Goal: Book appointment/travel/reservation

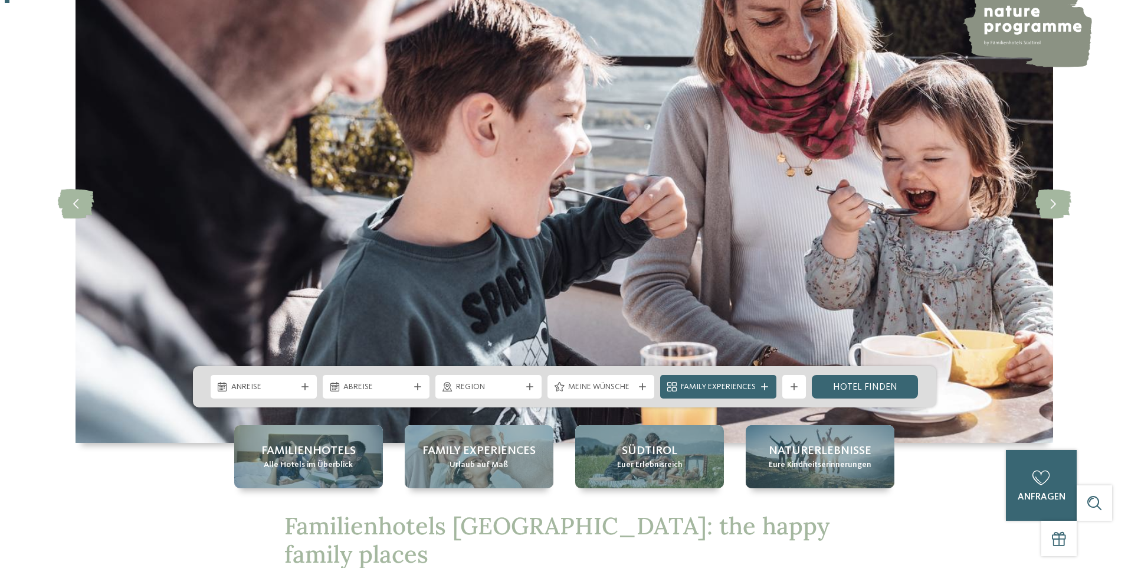
scroll to position [118, 0]
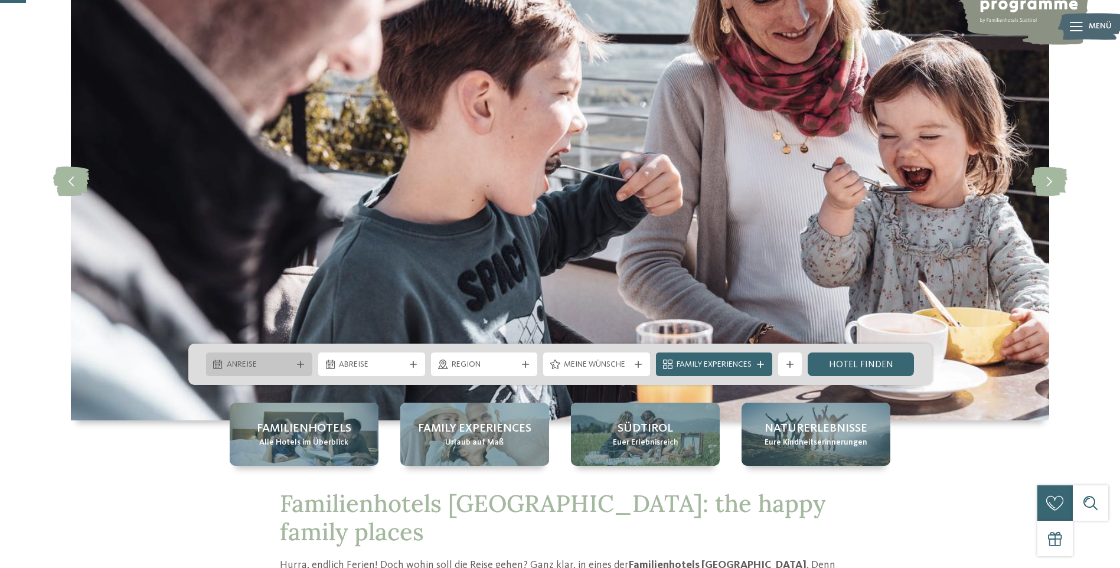
click at [287, 364] on span "Anreise" at bounding box center [260, 365] width 66 height 12
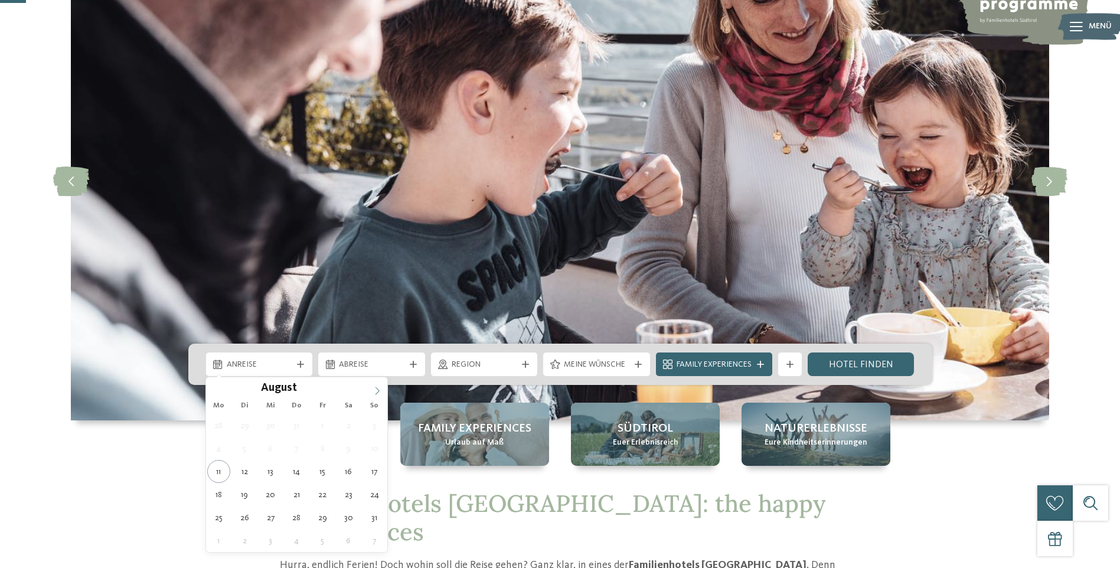
click at [381, 392] on icon at bounding box center [377, 391] width 8 height 8
click at [381, 391] on icon at bounding box center [377, 391] width 8 height 8
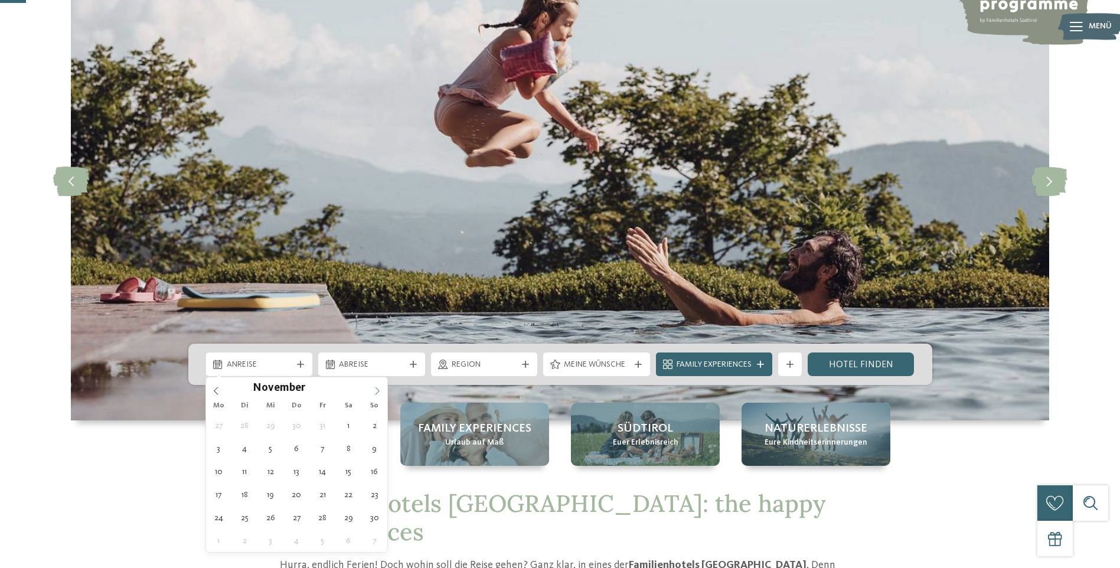
click at [381, 391] on icon at bounding box center [377, 391] width 8 height 8
type input "****"
click at [381, 391] on icon at bounding box center [377, 391] width 8 height 8
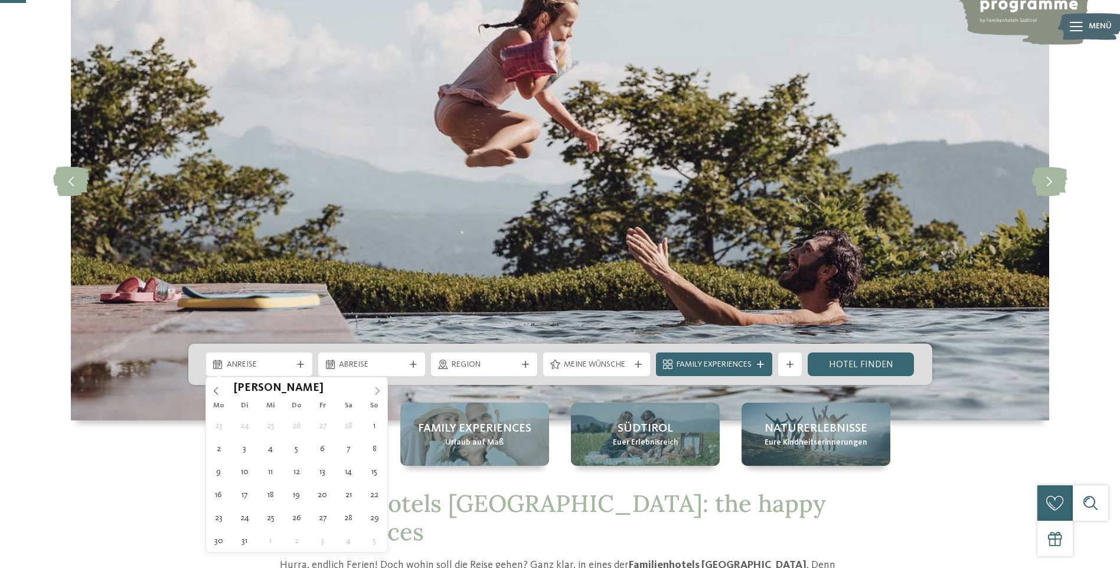
click at [381, 391] on icon at bounding box center [377, 391] width 8 height 8
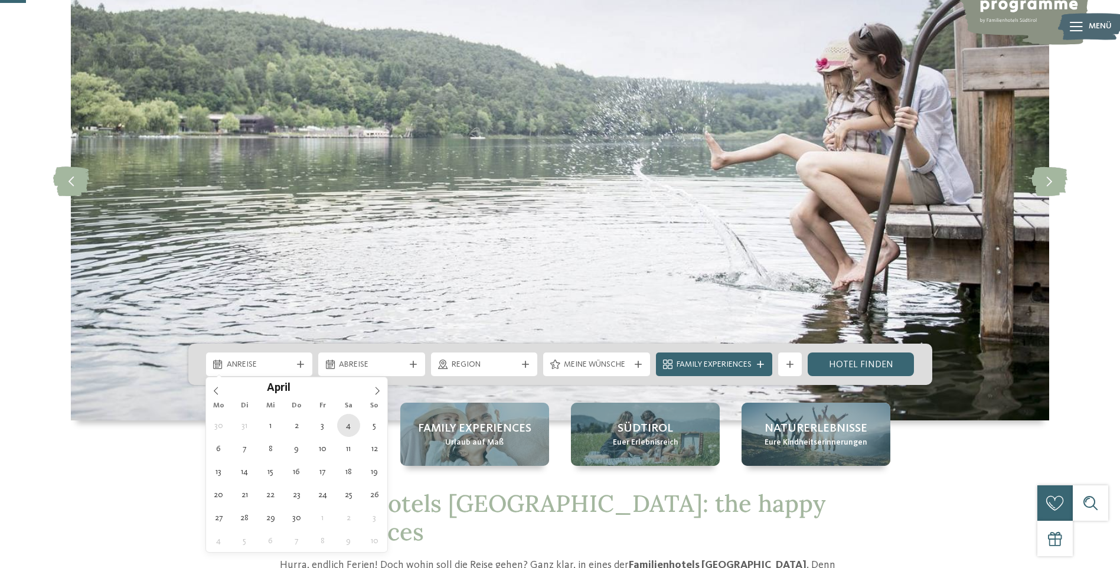
type div "04.04.2026"
type input "****"
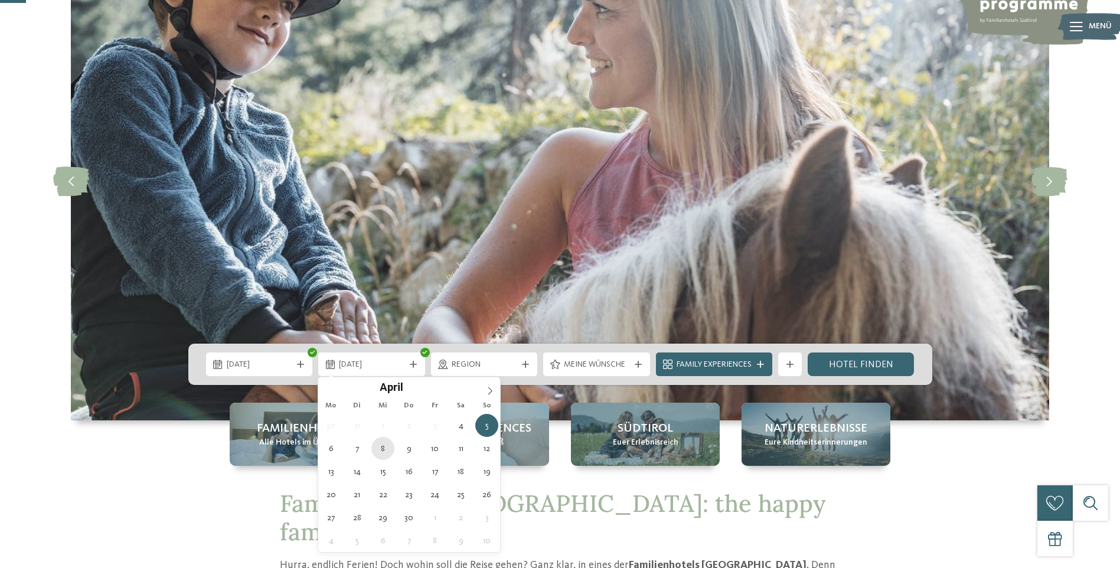
type div "08.04.2026"
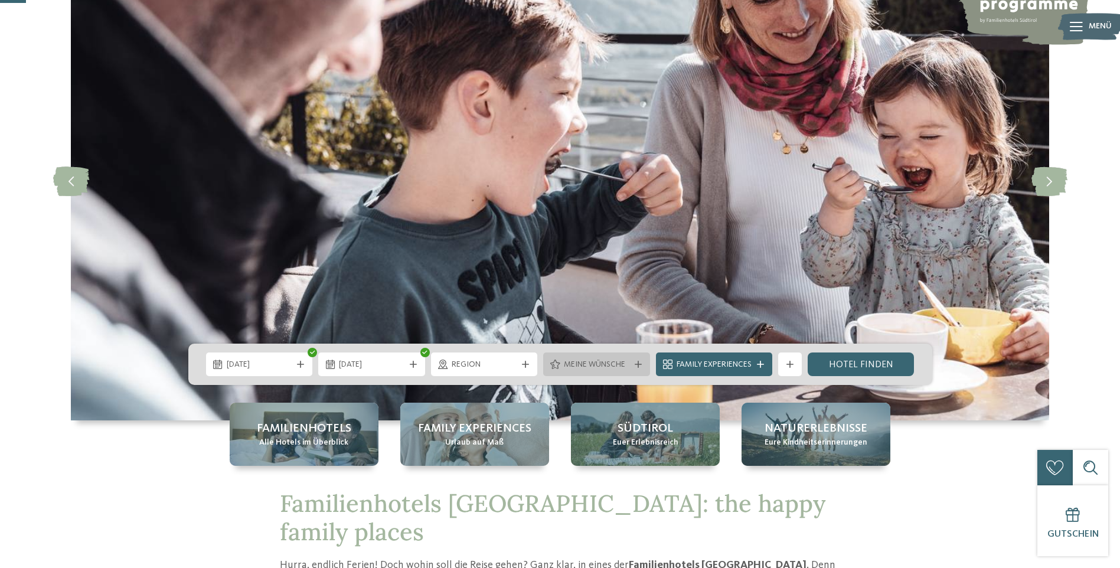
click at [549, 368] on div at bounding box center [555, 363] width 12 height 9
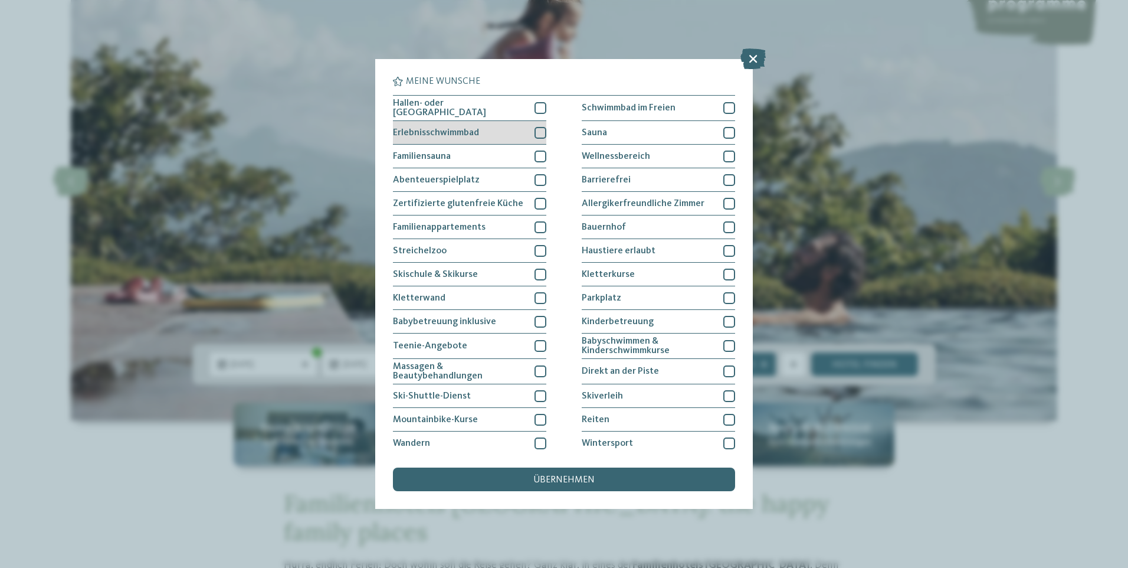
click at [535, 133] on div at bounding box center [541, 133] width 12 height 12
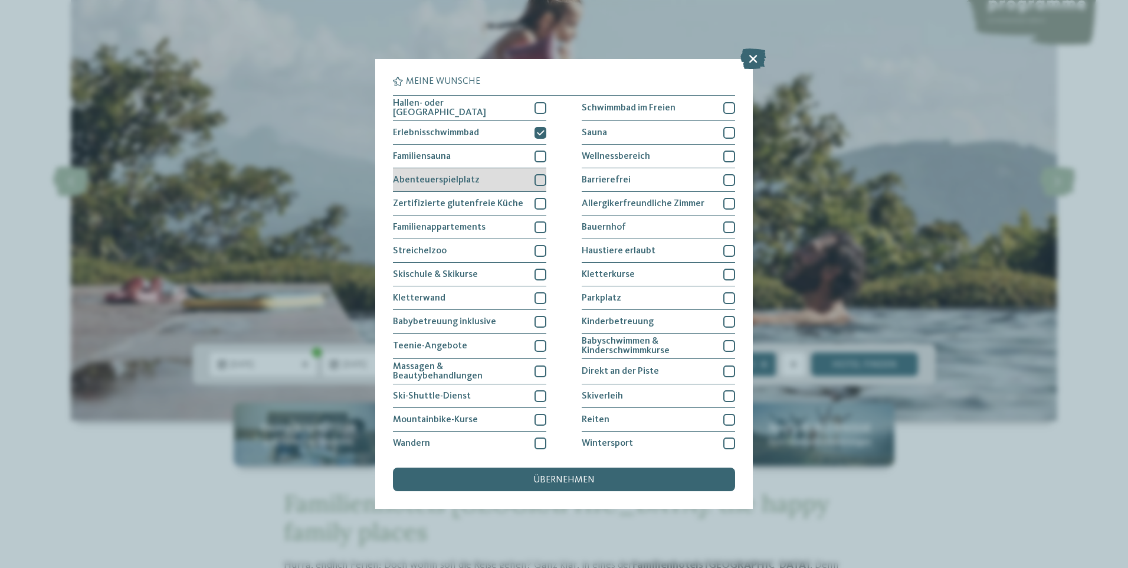
click at [540, 176] on div at bounding box center [541, 180] width 12 height 12
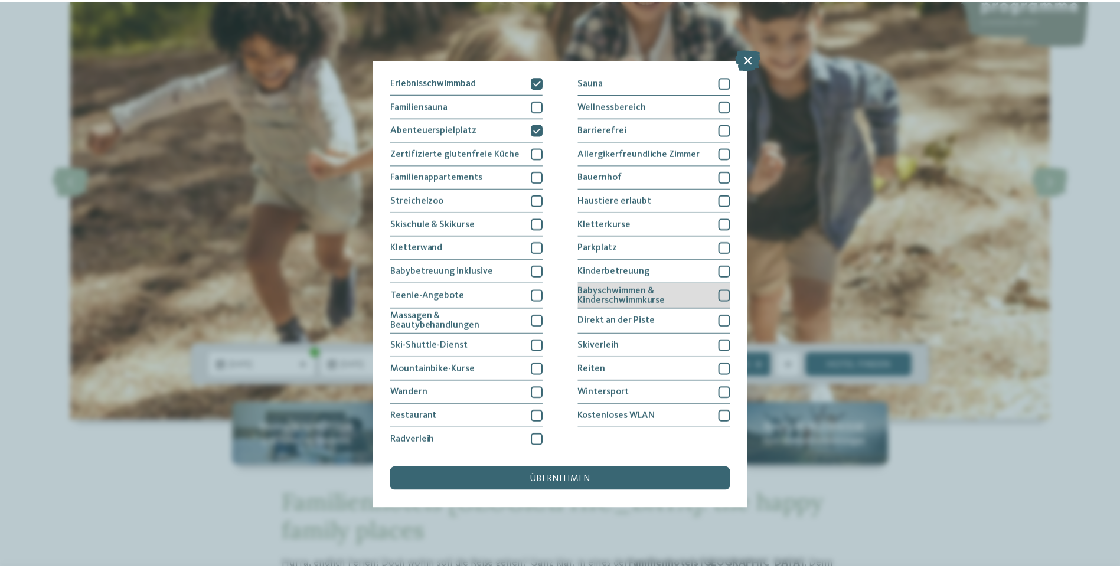
scroll to position [0, 0]
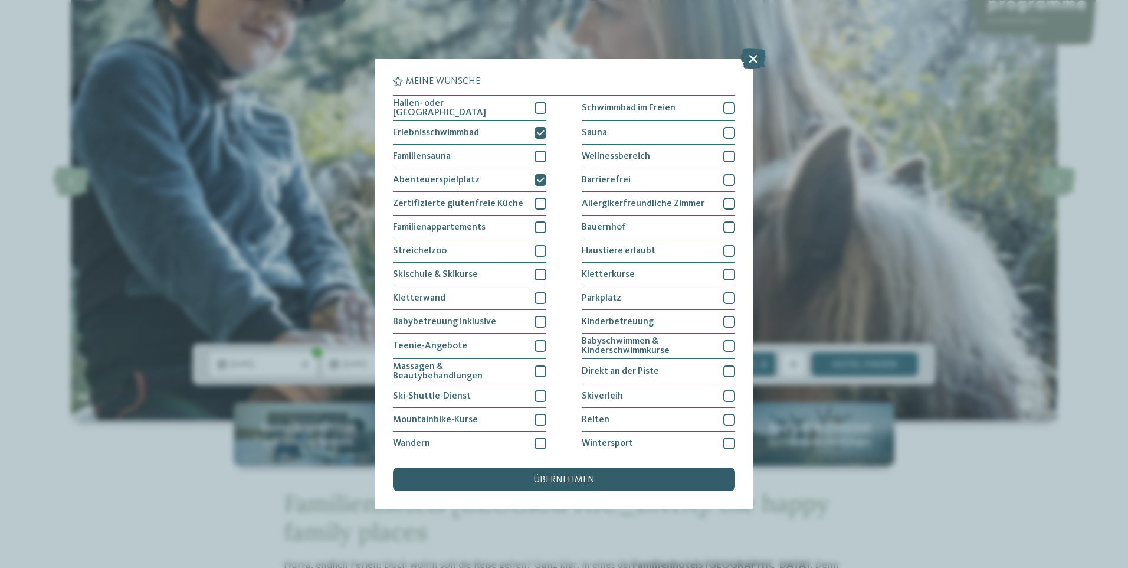
click at [549, 475] on span "übernehmen" at bounding box center [564, 479] width 61 height 9
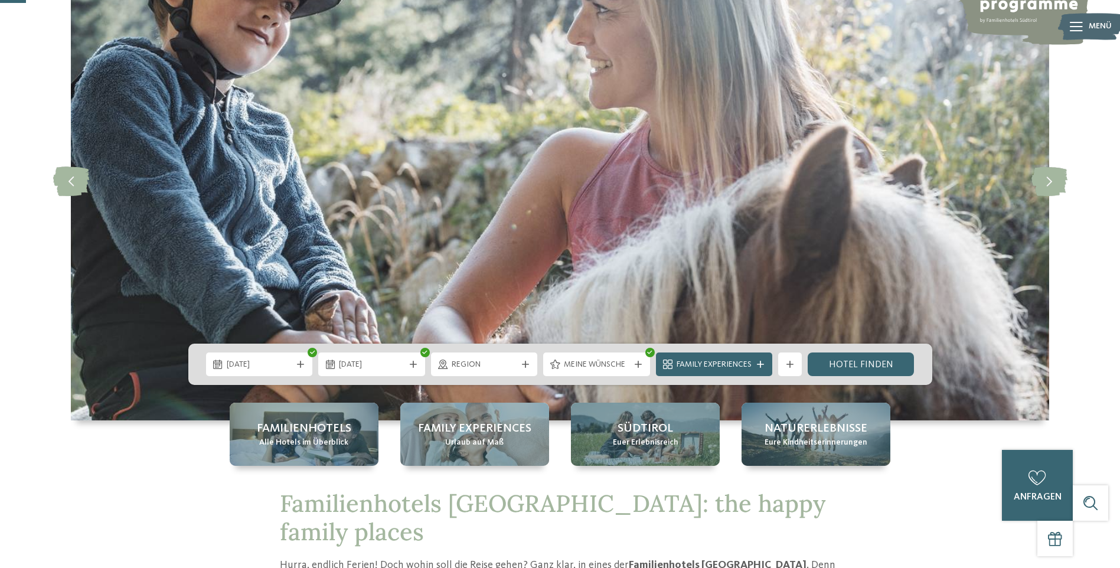
drag, startPoint x: 870, startPoint y: 362, endPoint x: 680, endPoint y: 382, distance: 190.6
click at [870, 362] on link "Hotel finden" at bounding box center [860, 364] width 107 height 24
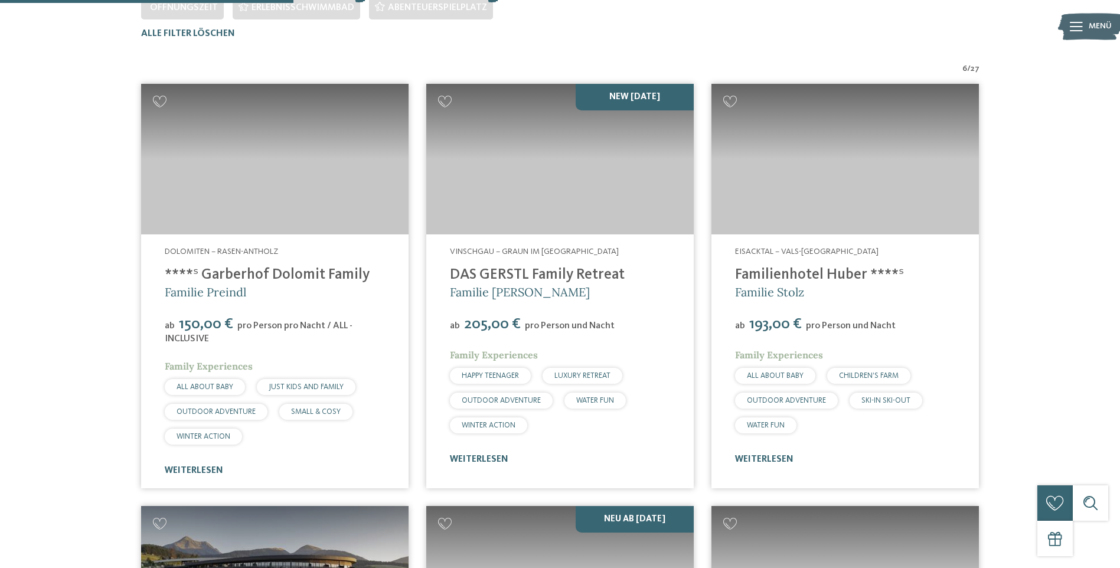
scroll to position [387, 0]
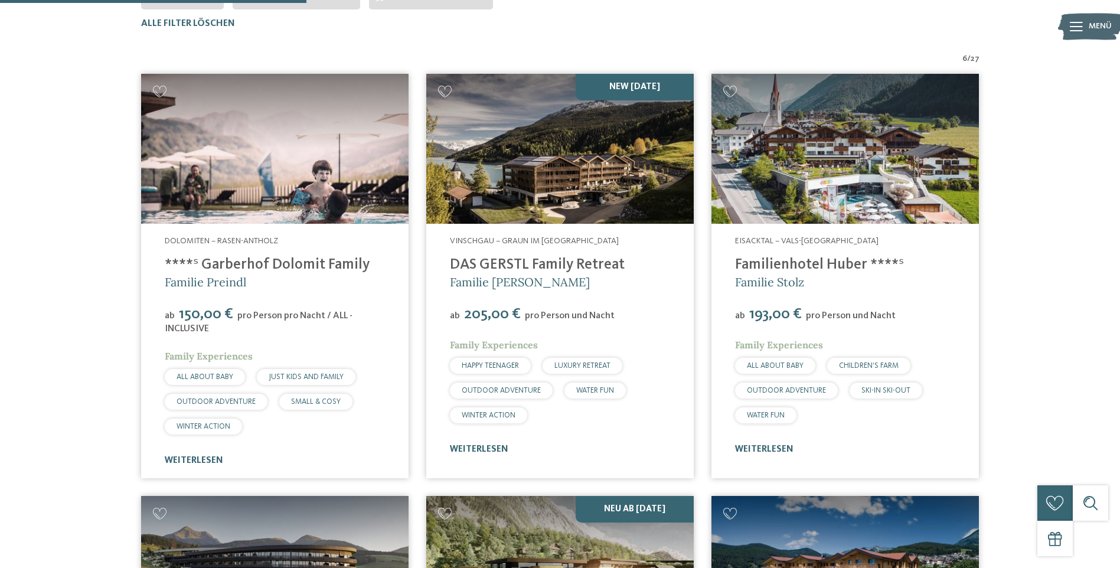
click at [290, 260] on link "****ˢ Garberhof Dolomit Family" at bounding box center [267, 264] width 205 height 15
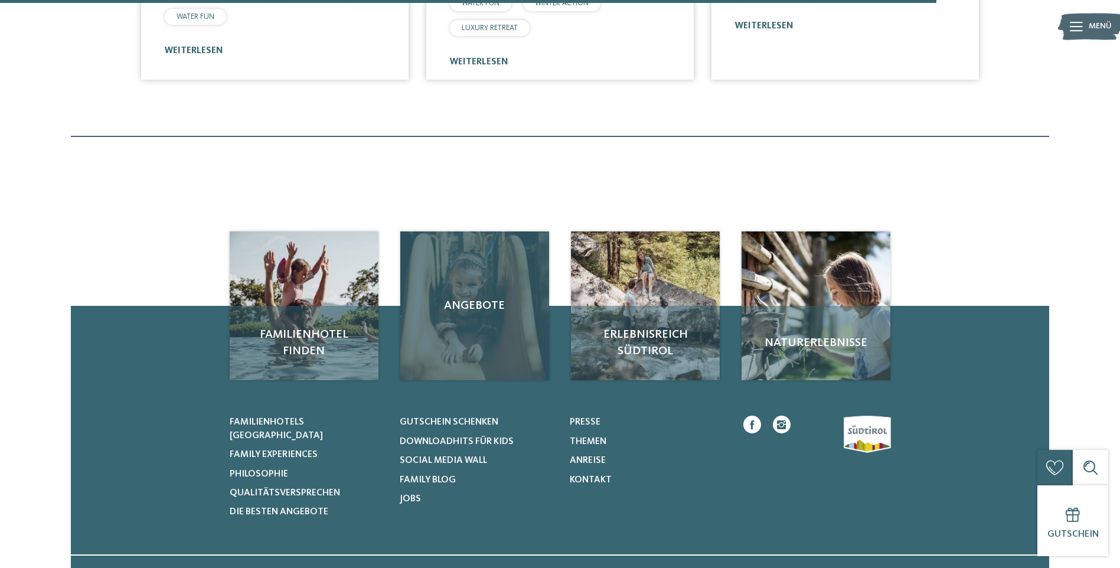
scroll to position [1213, 0]
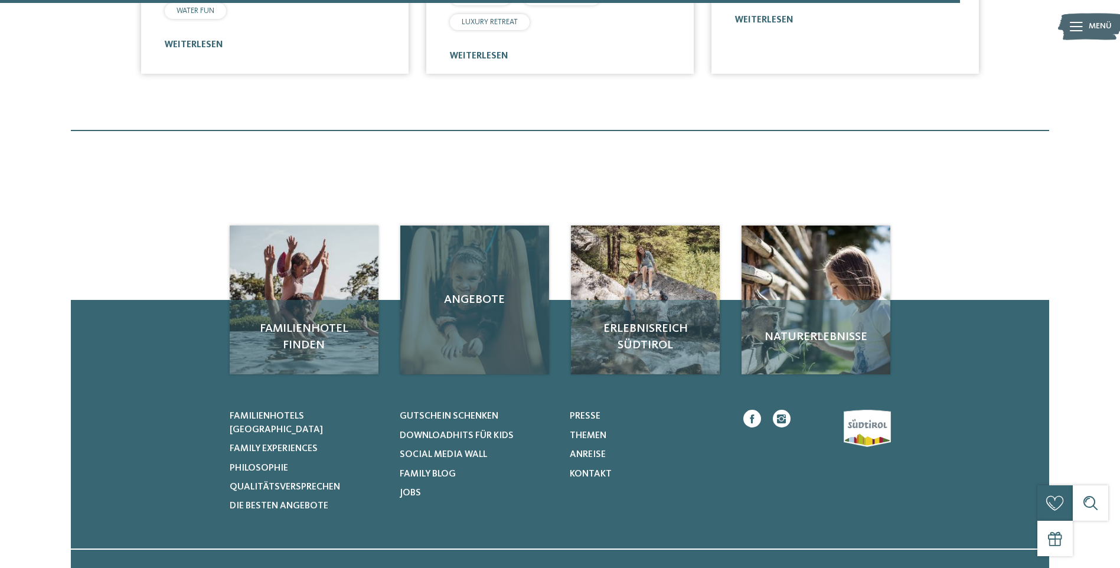
drag, startPoint x: 484, startPoint y: 336, endPoint x: 479, endPoint y: 342, distance: 7.5
click at [484, 336] on div "Angebote" at bounding box center [474, 299] width 149 height 149
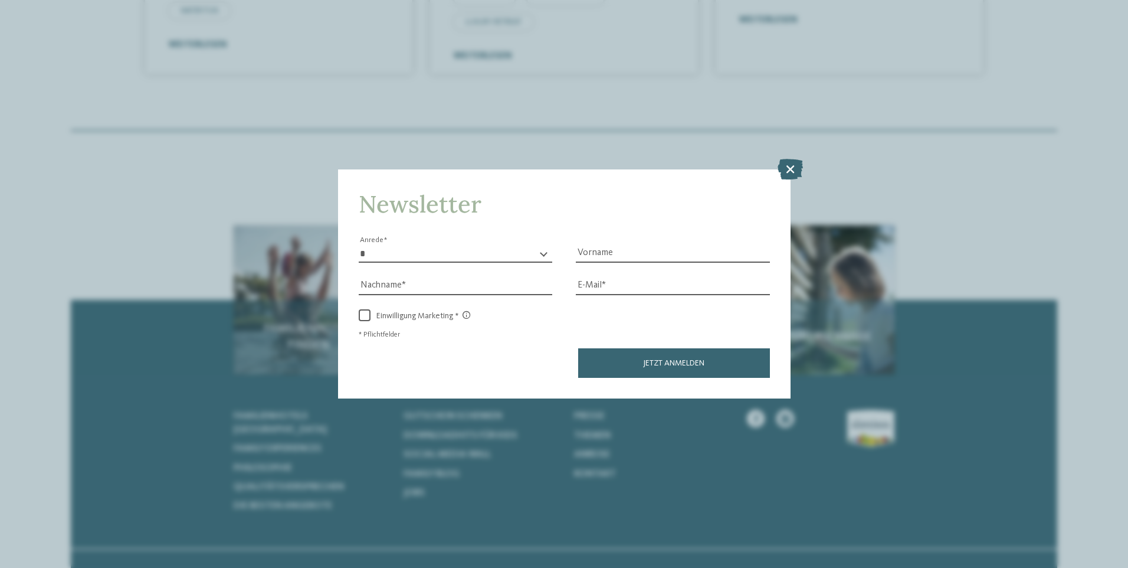
click at [790, 170] on icon at bounding box center [790, 168] width 25 height 21
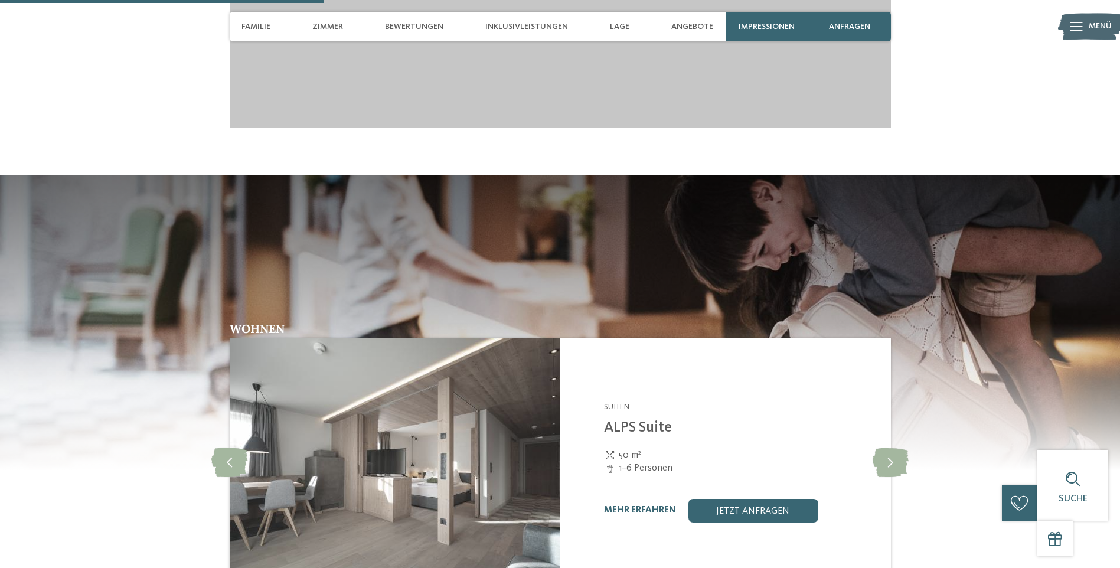
scroll to position [1652, 0]
